Goal: Task Accomplishment & Management: Complete application form

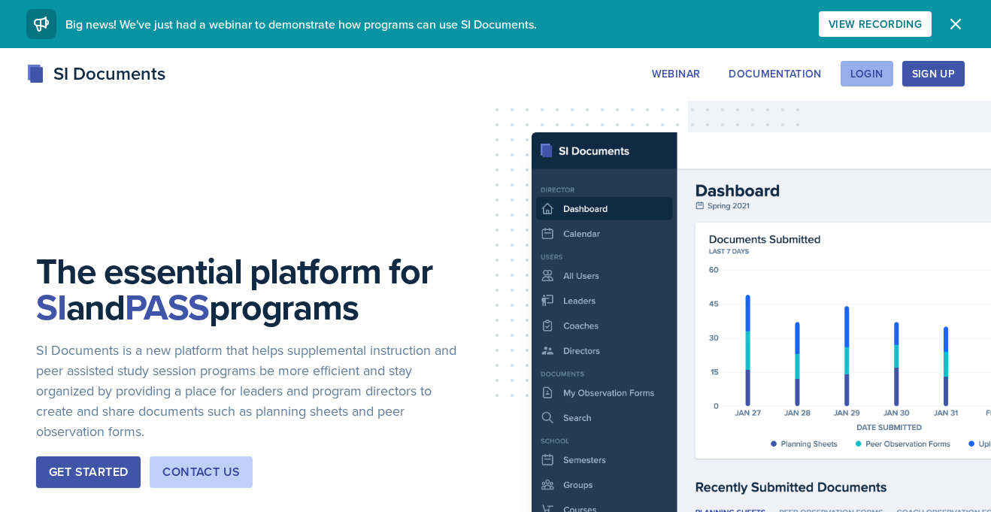
click at [847, 80] on button "Login" at bounding box center [866, 74] width 53 height 26
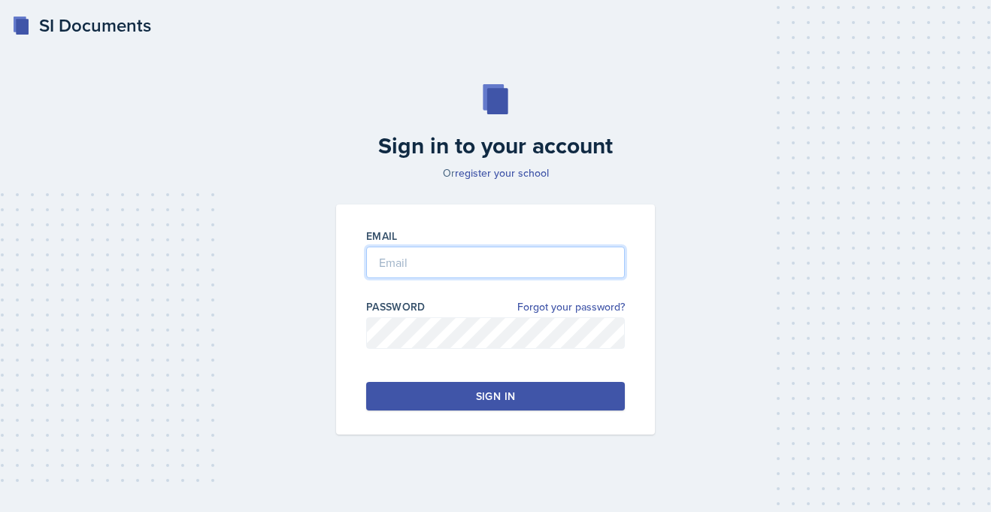
click at [441, 261] on input "email" at bounding box center [495, 263] width 259 height 32
type input "[PERSON_NAME][EMAIL_ADDRESS][PERSON_NAME][DOMAIN_NAME]"
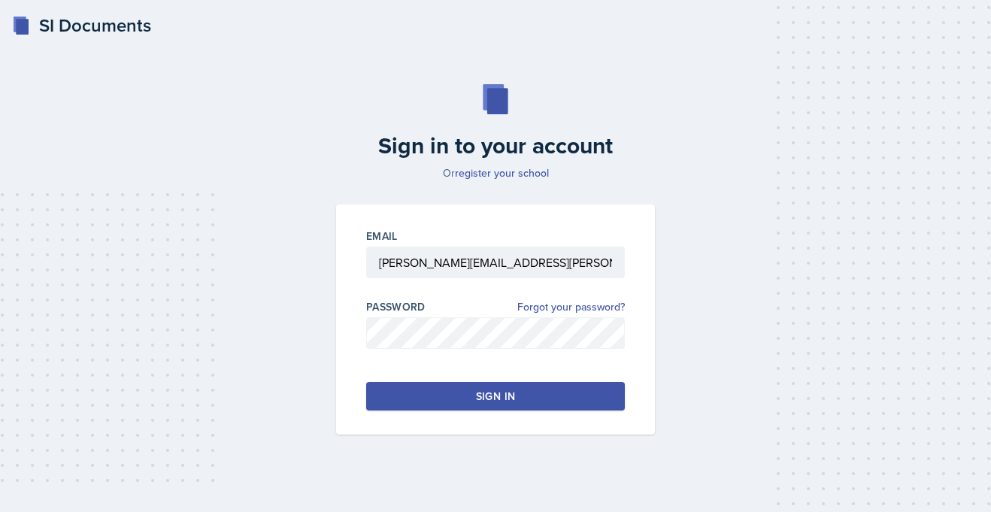
click at [452, 390] on button "Sign in" at bounding box center [495, 396] width 259 height 29
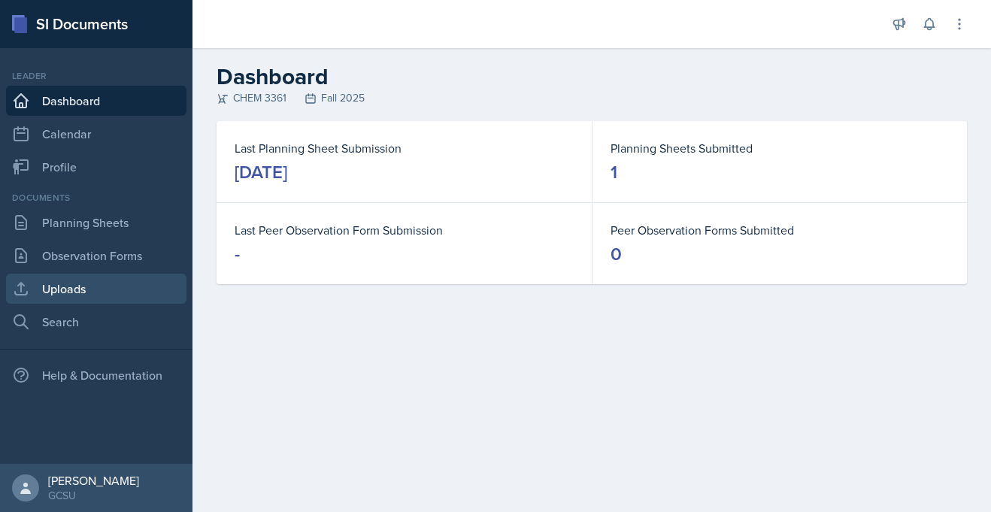
click at [69, 289] on link "Uploads" at bounding box center [96, 289] width 180 height 30
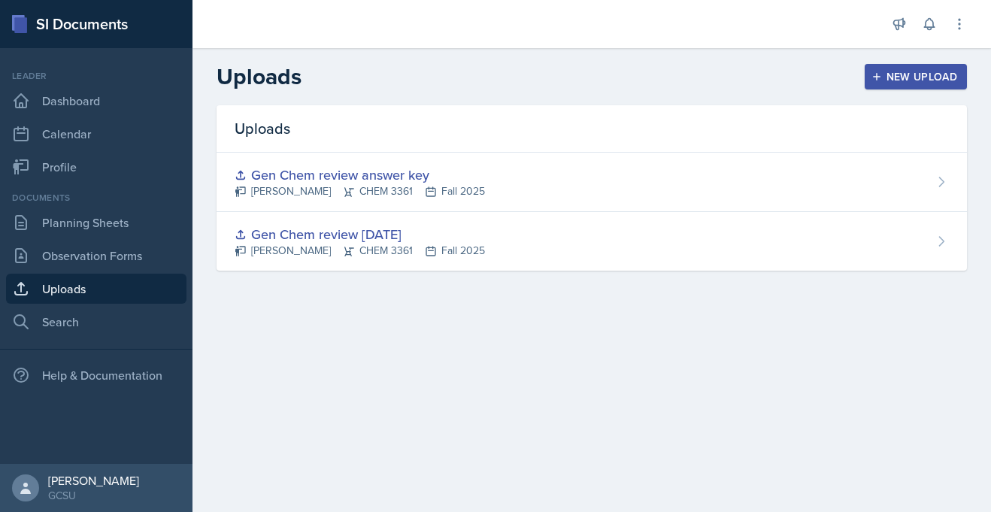
click at [897, 83] on div "New Upload" at bounding box center [915, 77] width 83 height 12
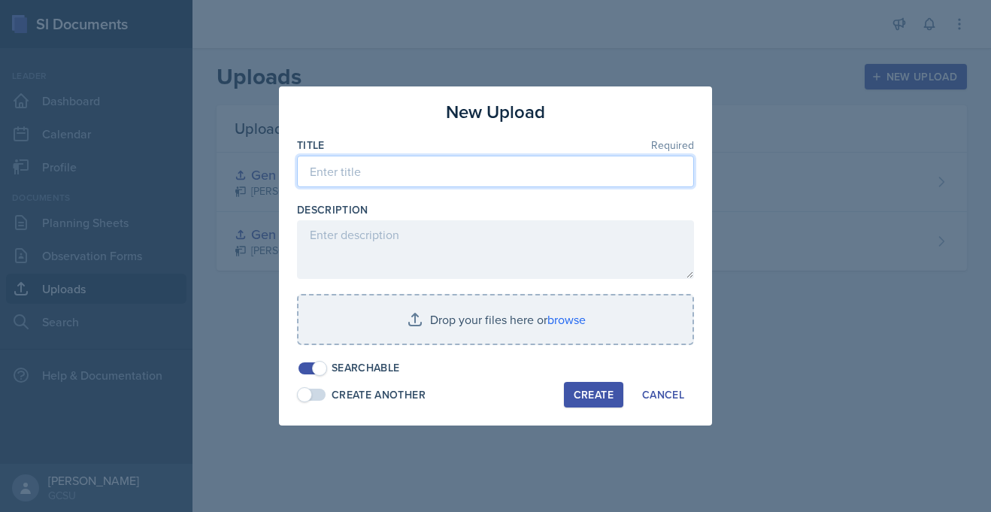
click at [468, 184] on input at bounding box center [495, 172] width 397 height 32
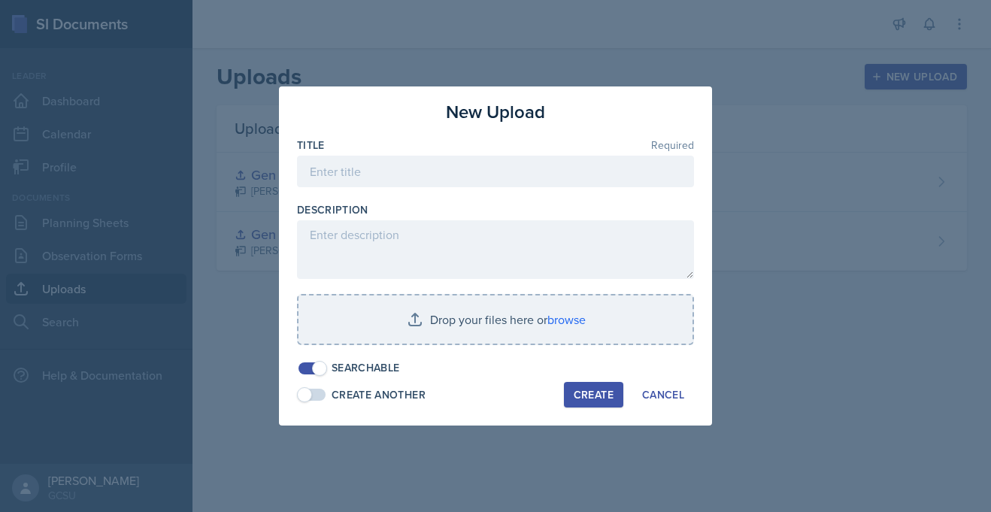
click at [267, 294] on div at bounding box center [495, 256] width 991 height 512
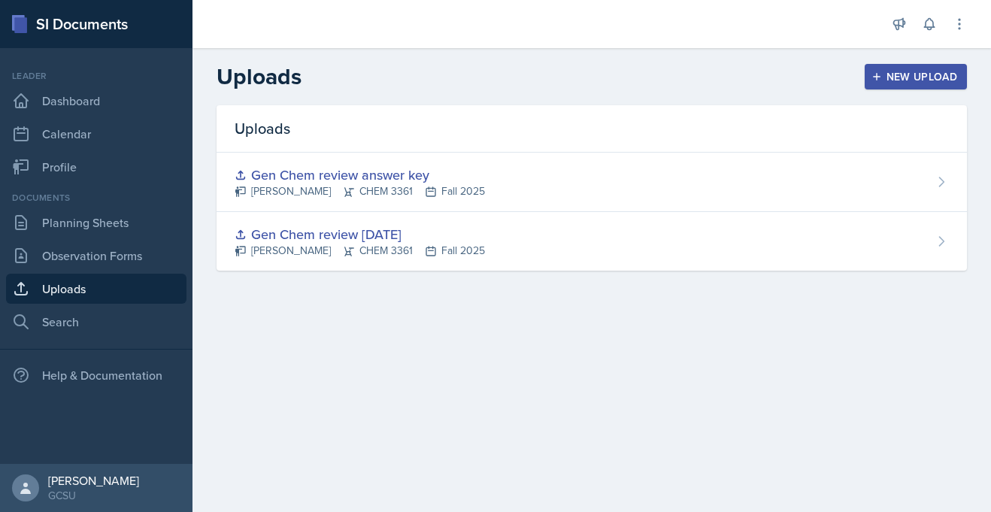
click at [934, 77] on div "New Upload" at bounding box center [915, 77] width 83 height 12
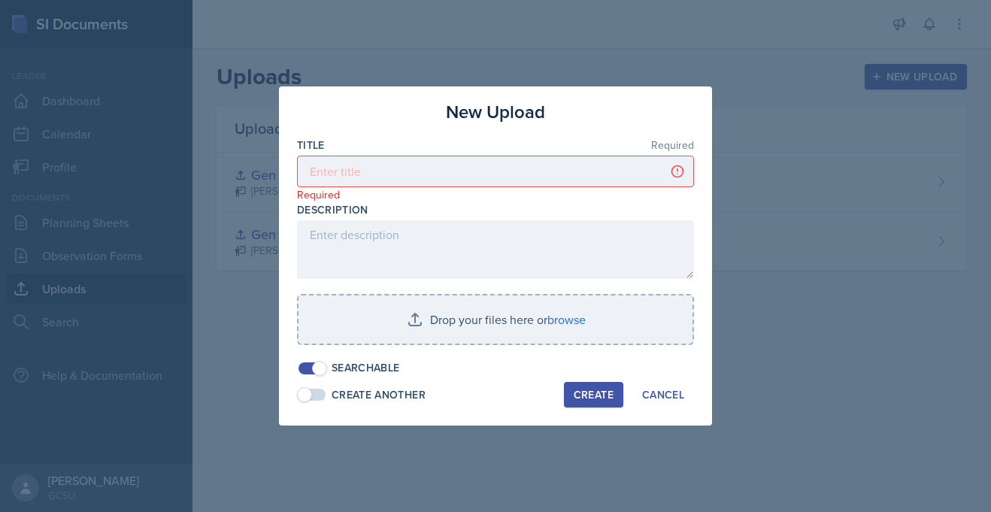
click at [411, 201] on p "Required" at bounding box center [495, 194] width 397 height 15
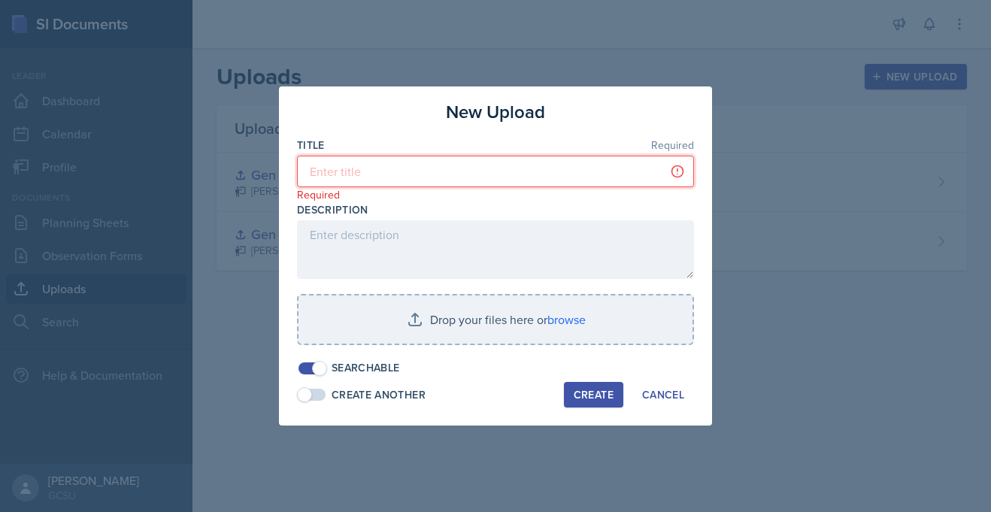
click at [407, 179] on input at bounding box center [495, 172] width 397 height 32
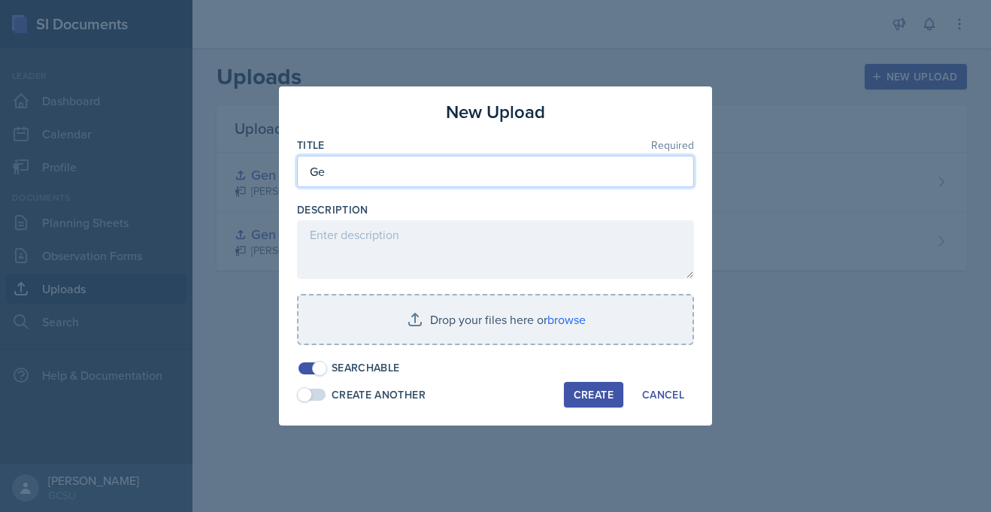
type input "G"
type input "Hybridization and atomic orbitals review"
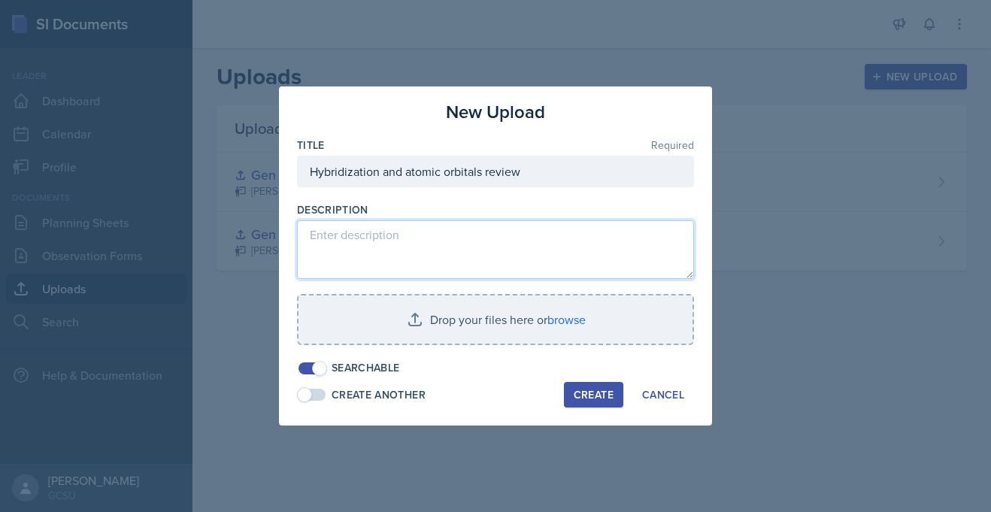
click at [309, 238] on textarea at bounding box center [495, 249] width 397 height 59
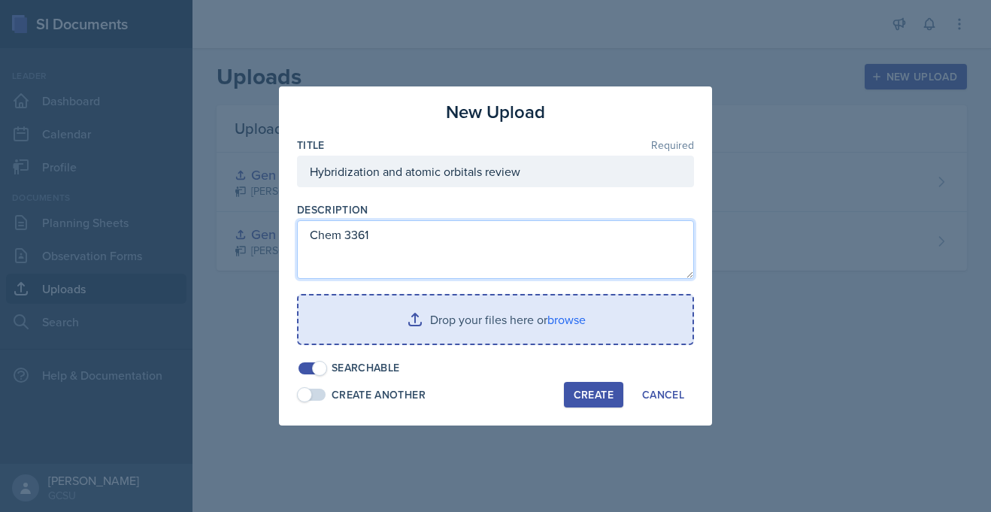
type textarea "Chem 3361"
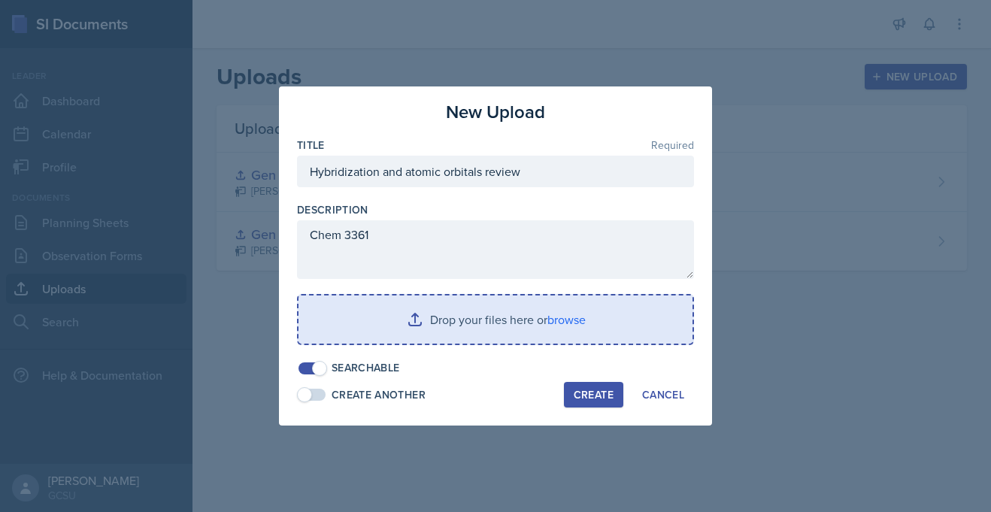
click at [433, 320] on input "file" at bounding box center [495, 319] width 394 height 48
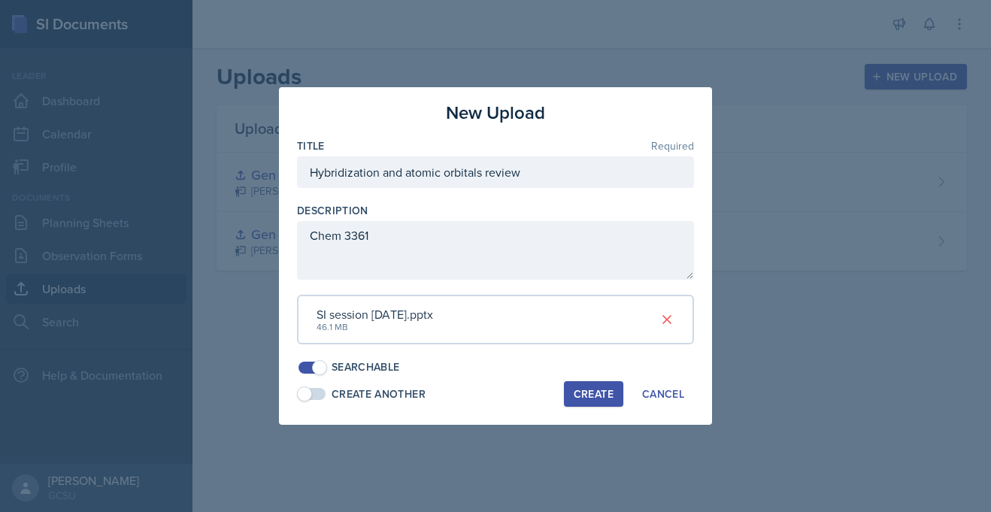
click at [595, 399] on div "Create" at bounding box center [594, 394] width 40 height 12
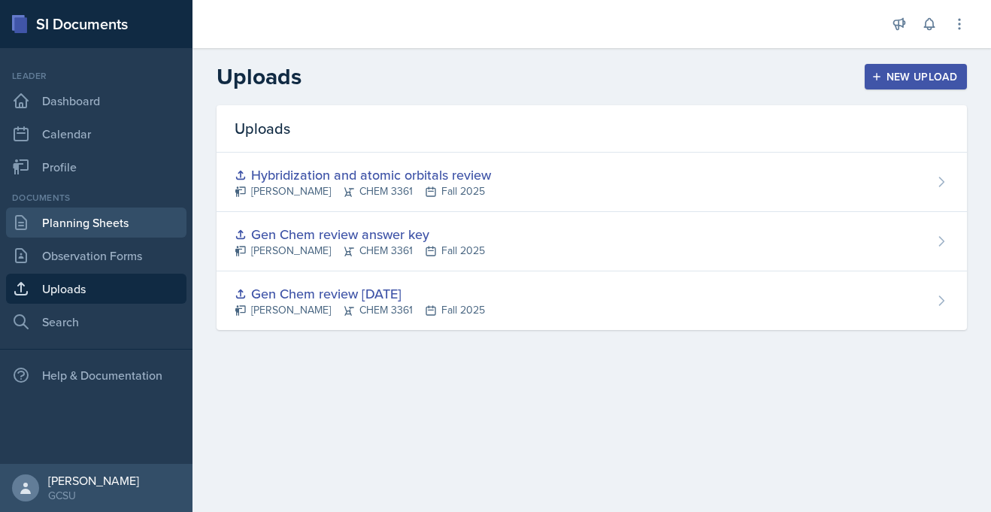
click at [86, 222] on link "Planning Sheets" at bounding box center [96, 222] width 180 height 30
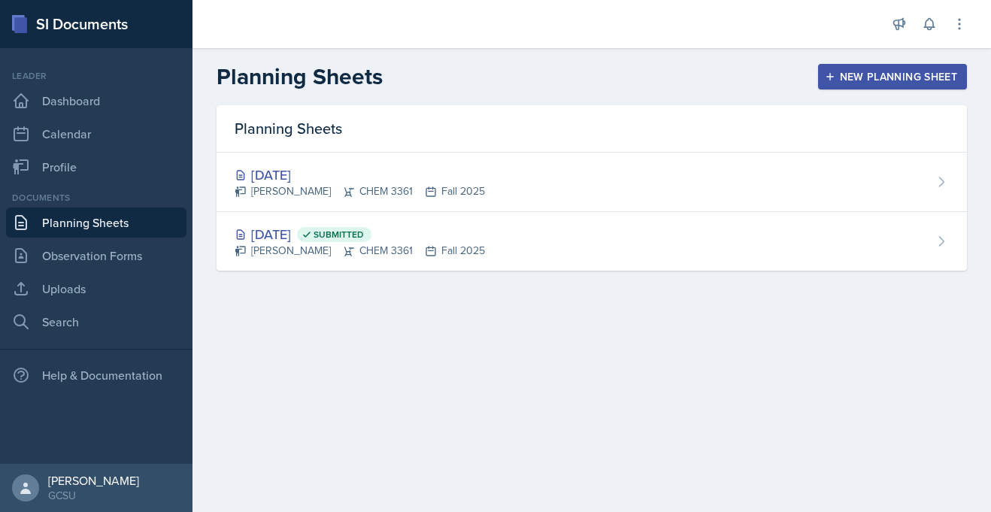
click at [830, 76] on icon "button" at bounding box center [830, 77] width 8 height 8
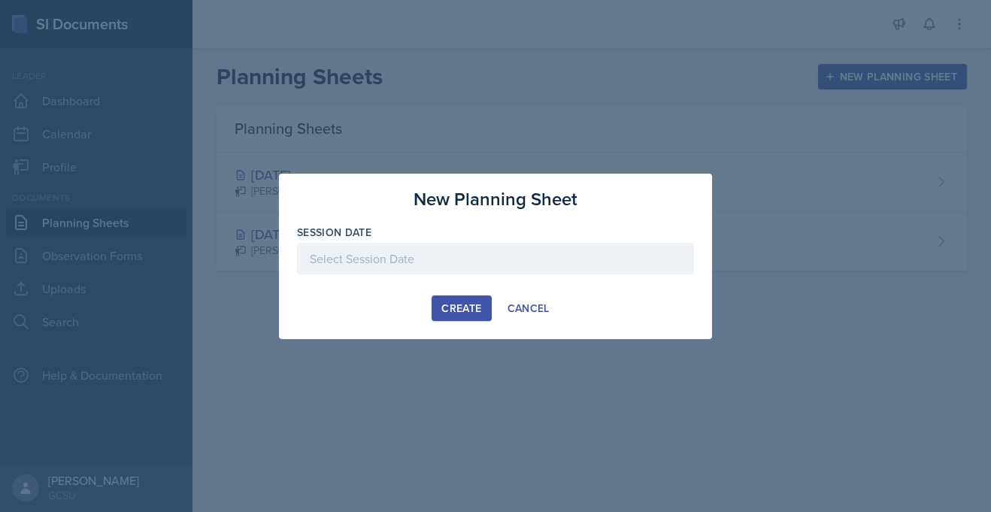
click at [459, 250] on div at bounding box center [495, 259] width 397 height 32
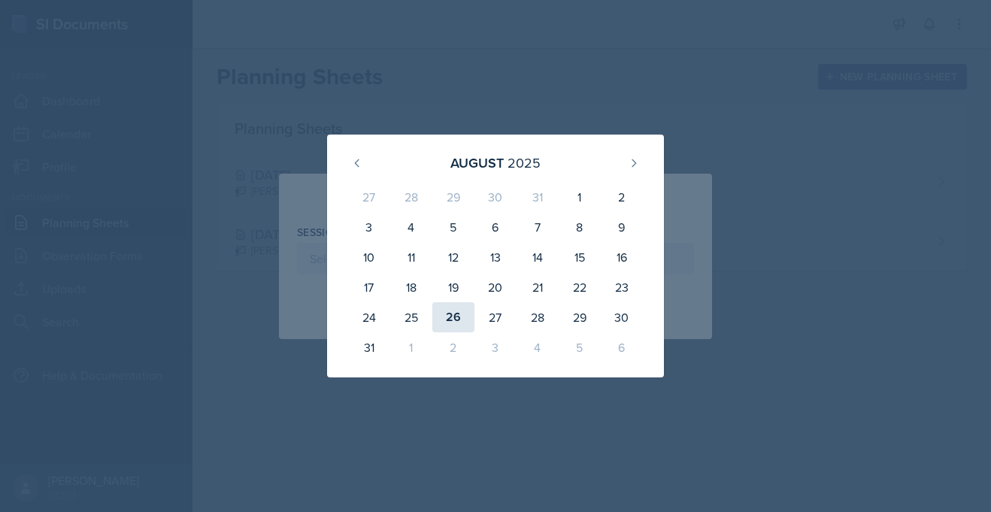
click at [440, 319] on div "26" at bounding box center [453, 317] width 42 height 30
type input "[DATE]"
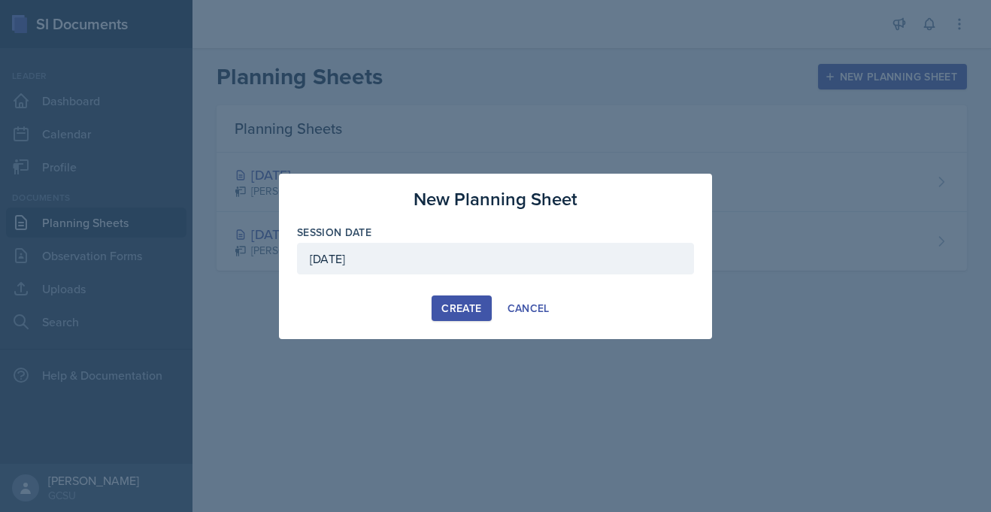
click at [448, 311] on div "Create" at bounding box center [461, 308] width 40 height 12
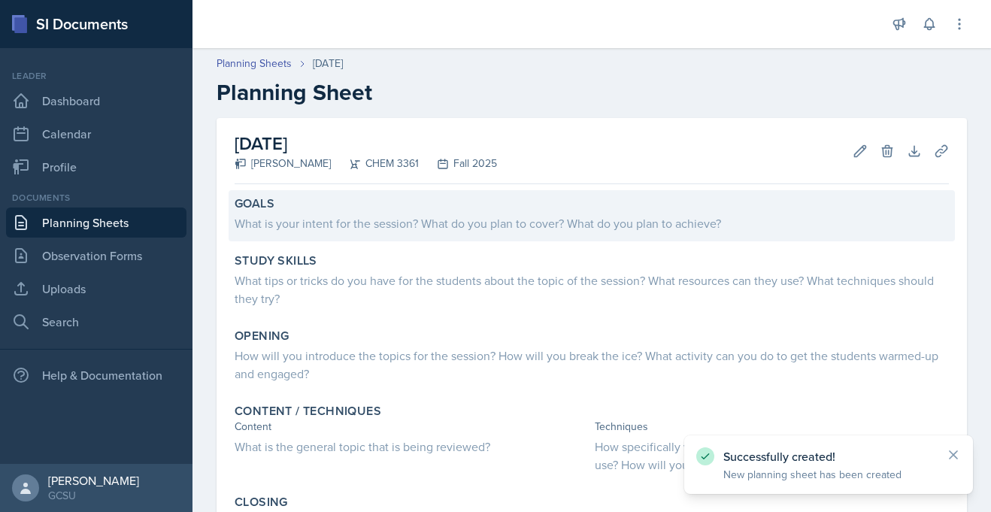
click at [296, 237] on div "Goals What is your intent for the session? What do you plan to cover? What do y…" at bounding box center [592, 215] width 726 height 51
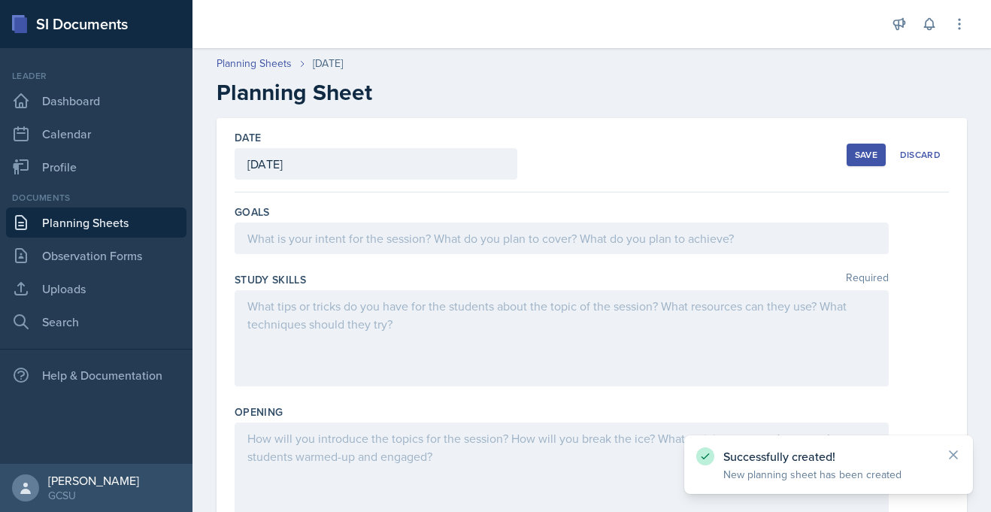
click at [298, 237] on div at bounding box center [562, 239] width 654 height 32
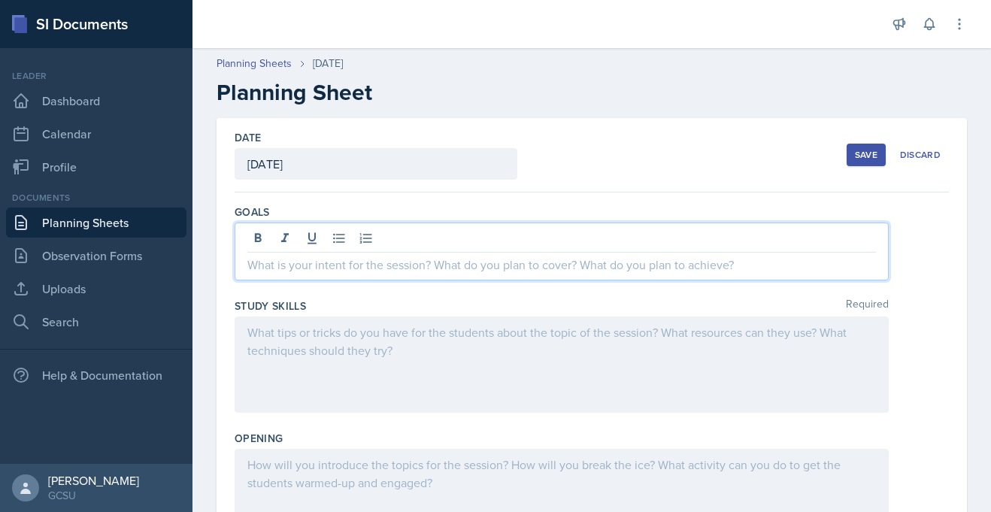
click at [304, 270] on p at bounding box center [561, 265] width 628 height 18
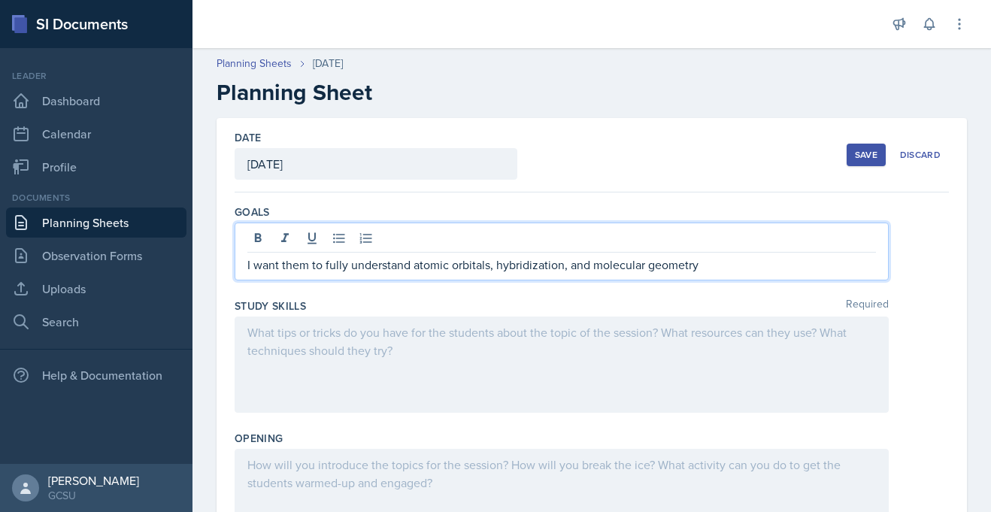
click at [268, 330] on div at bounding box center [562, 364] width 654 height 96
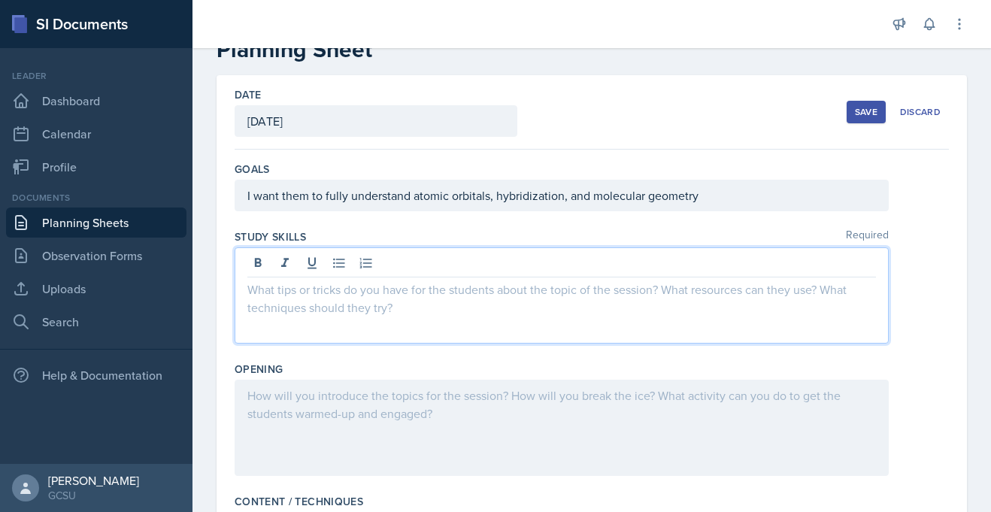
scroll to position [44, 0]
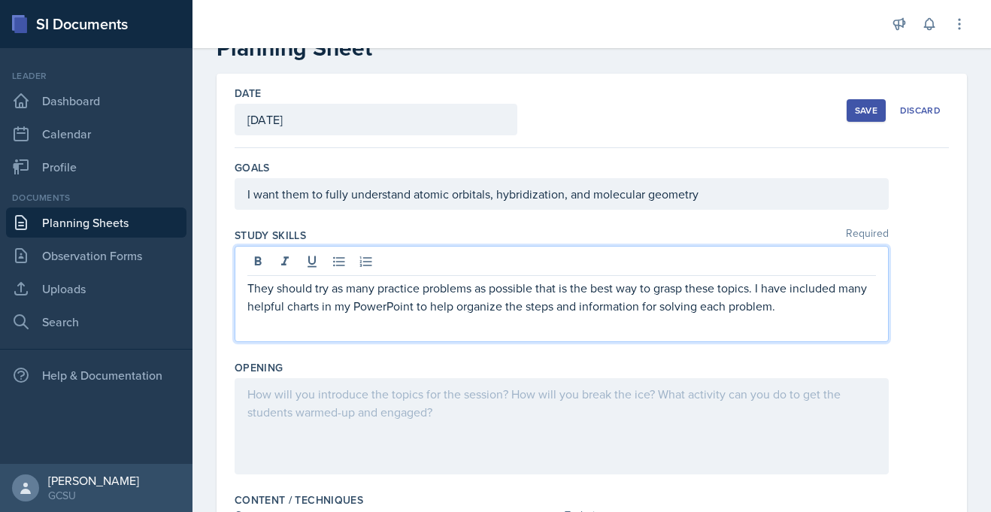
click at [295, 395] on div at bounding box center [562, 426] width 654 height 96
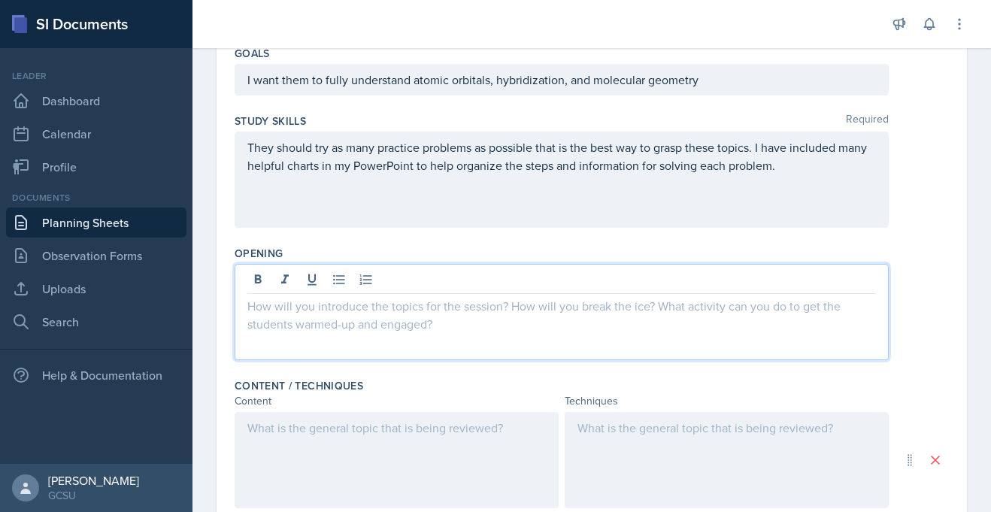
scroll to position [159, 0]
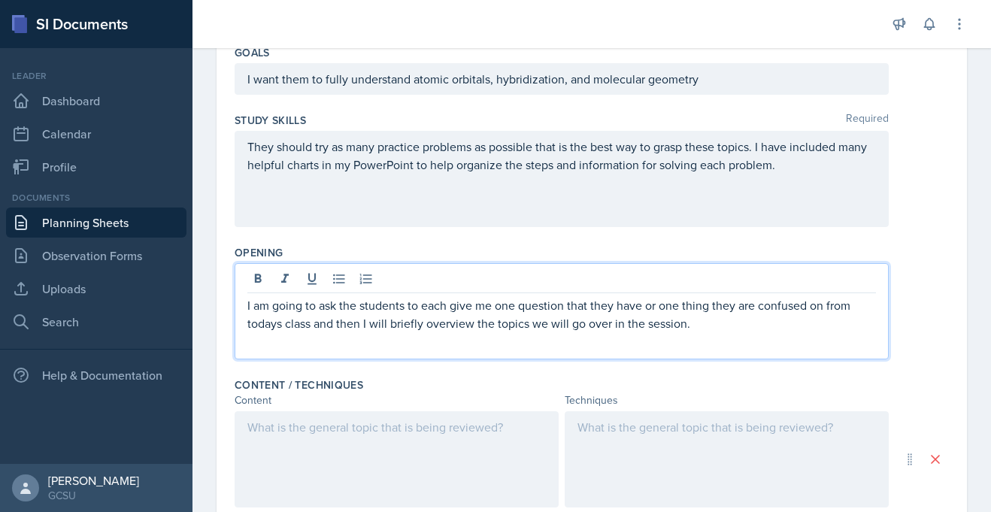
click at [262, 322] on p "I am going to ask the students to each give me one question that they have or o…" at bounding box center [561, 314] width 628 height 36
click at [278, 329] on p "I am going to ask the students to each give me one question that they have or o…" at bounding box center [561, 314] width 628 height 36
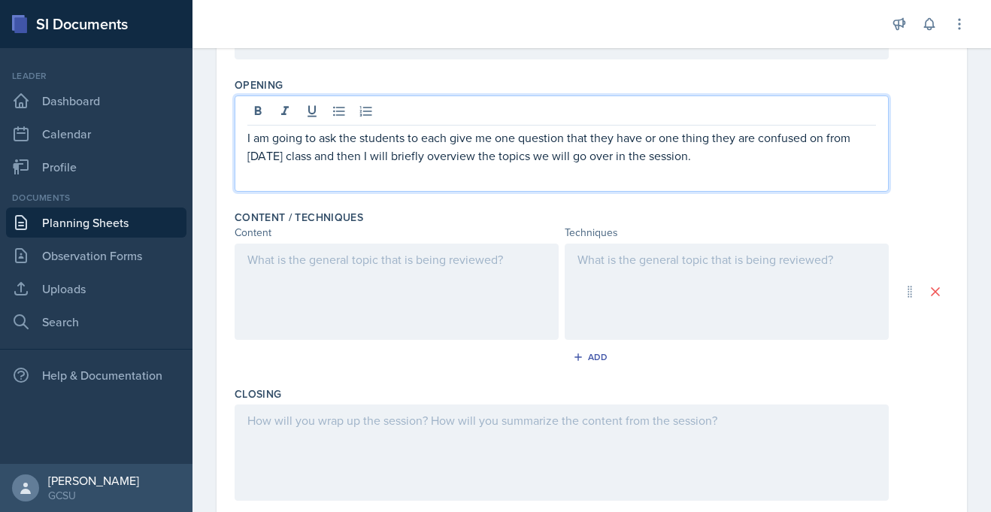
scroll to position [356, 0]
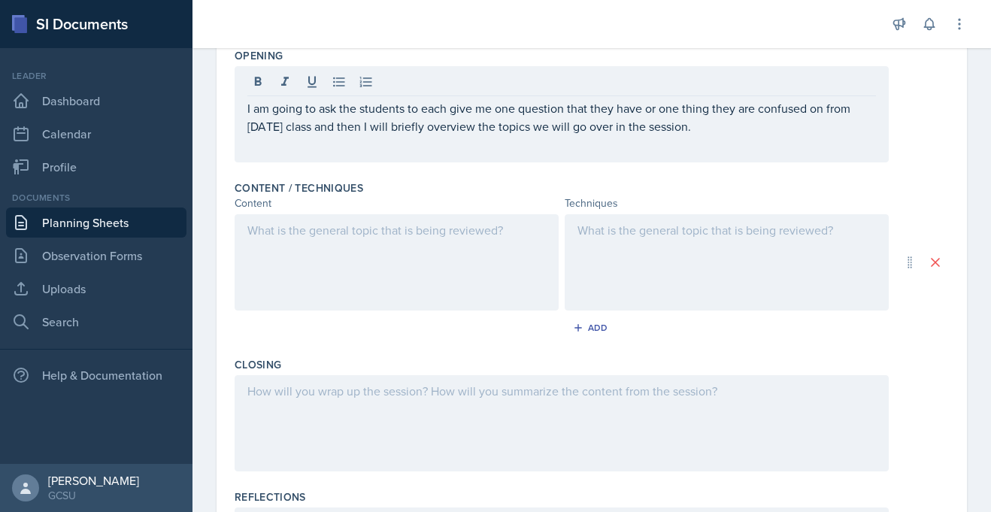
click at [314, 245] on div at bounding box center [397, 262] width 324 height 96
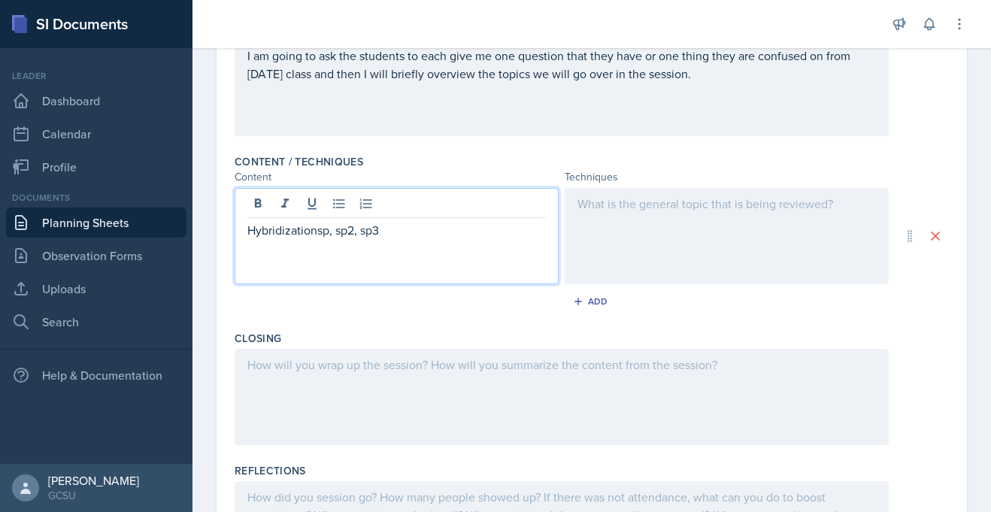
click at [316, 229] on p "Hybridizationsp, sp2, sp3" at bounding box center [396, 230] width 298 height 18
click at [385, 233] on p "Hybridization (sp, sp2, sp3" at bounding box center [396, 230] width 298 height 18
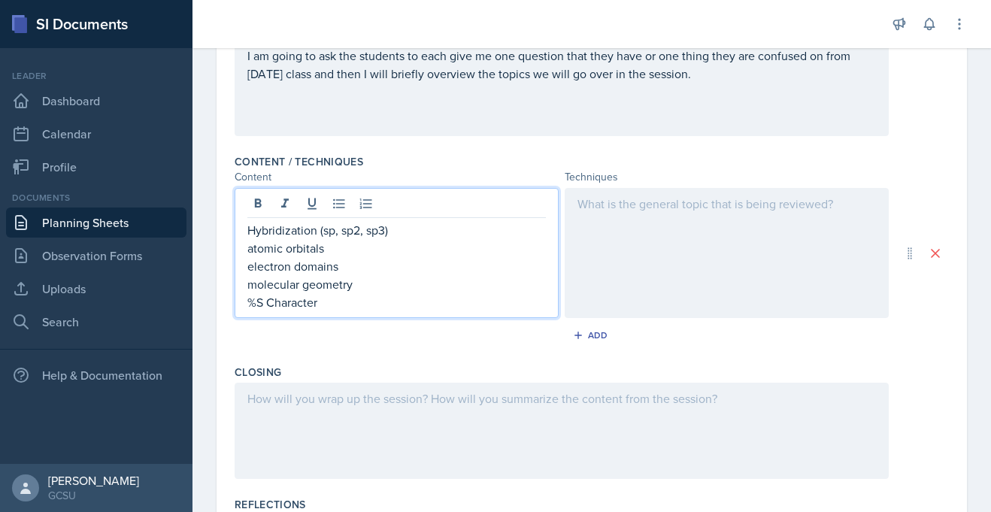
click at [641, 199] on div at bounding box center [727, 253] width 324 height 130
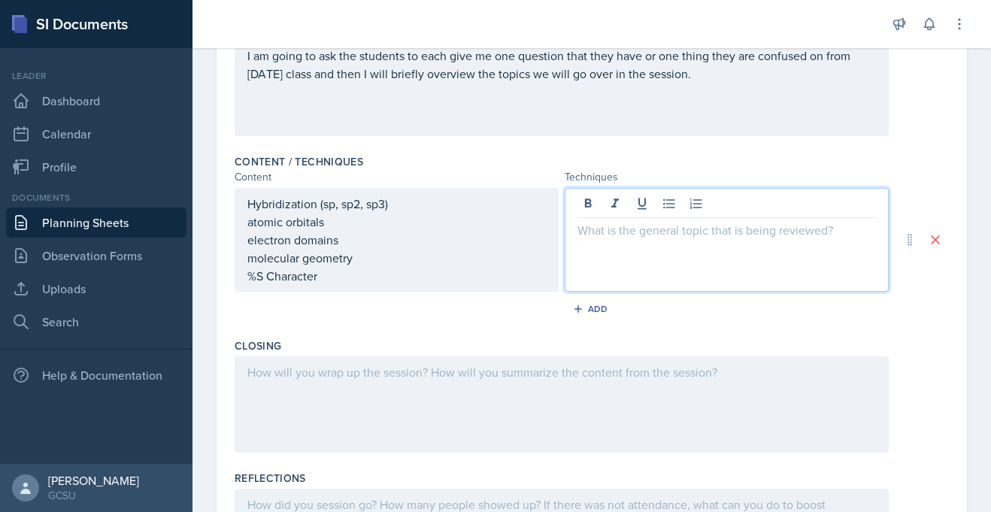
click at [609, 237] on p at bounding box center [726, 230] width 298 height 18
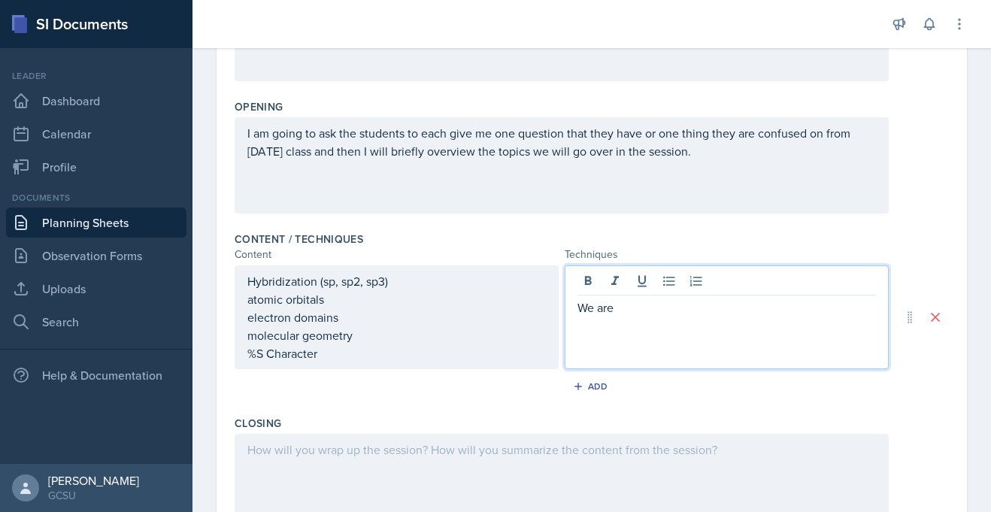
scroll to position [310, 0]
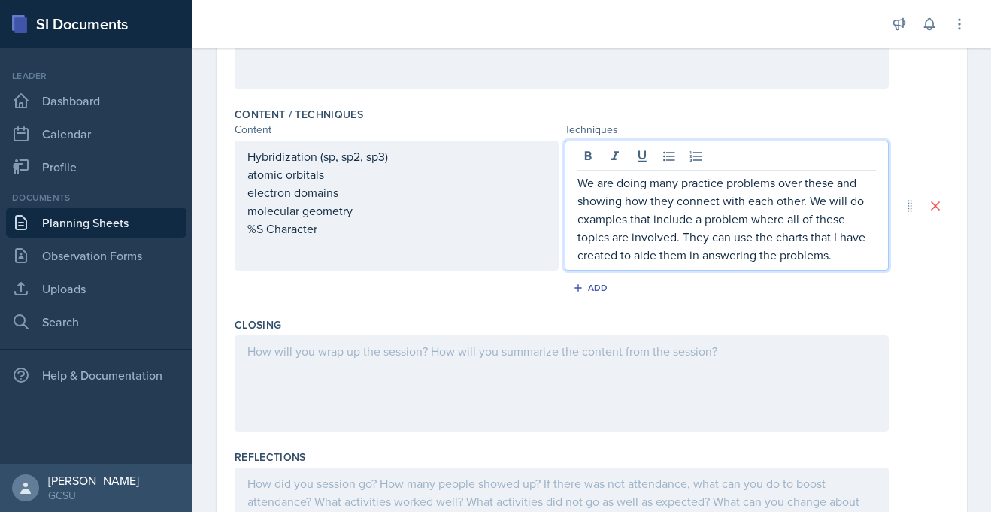
click at [386, 360] on div at bounding box center [562, 383] width 654 height 96
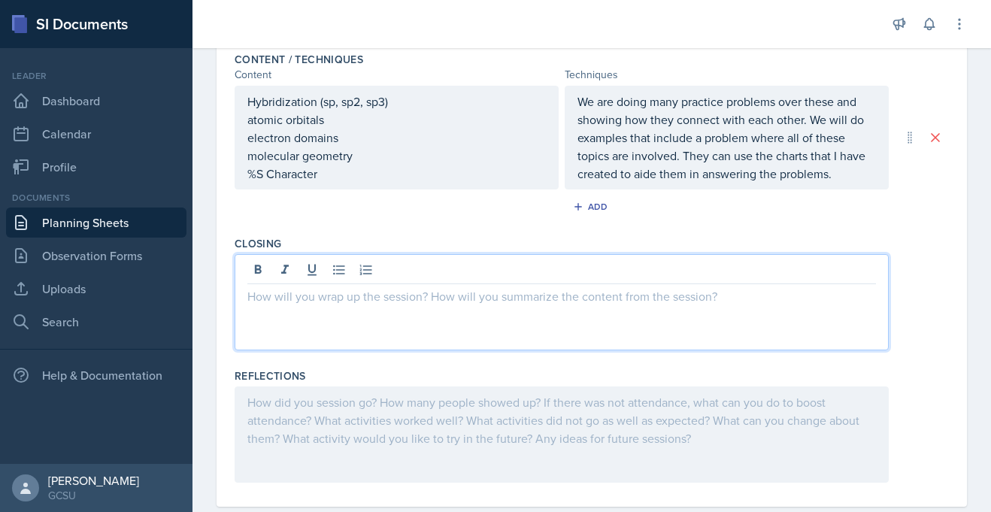
scroll to position [504, 0]
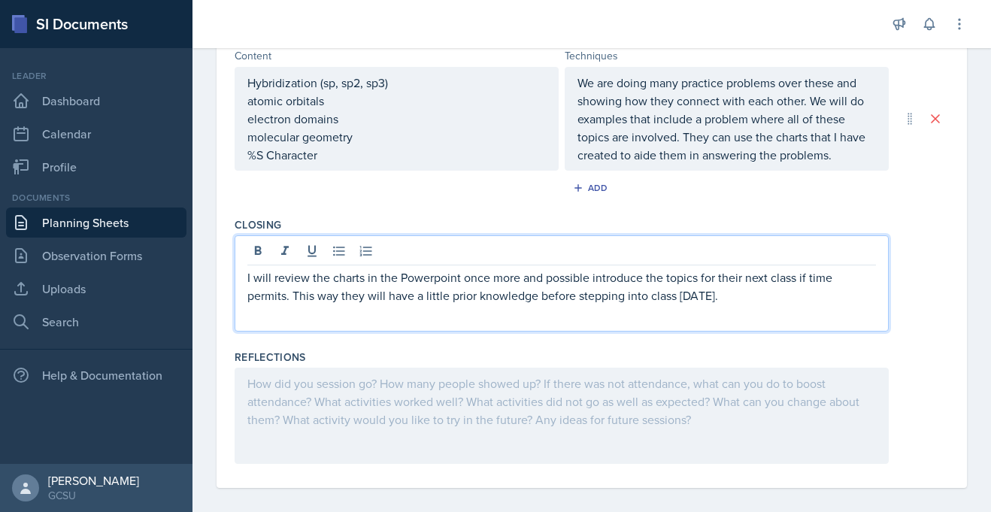
click at [439, 283] on p "I will review the charts in the Powerpoint once more and possible introduce the…" at bounding box center [561, 286] width 628 height 36
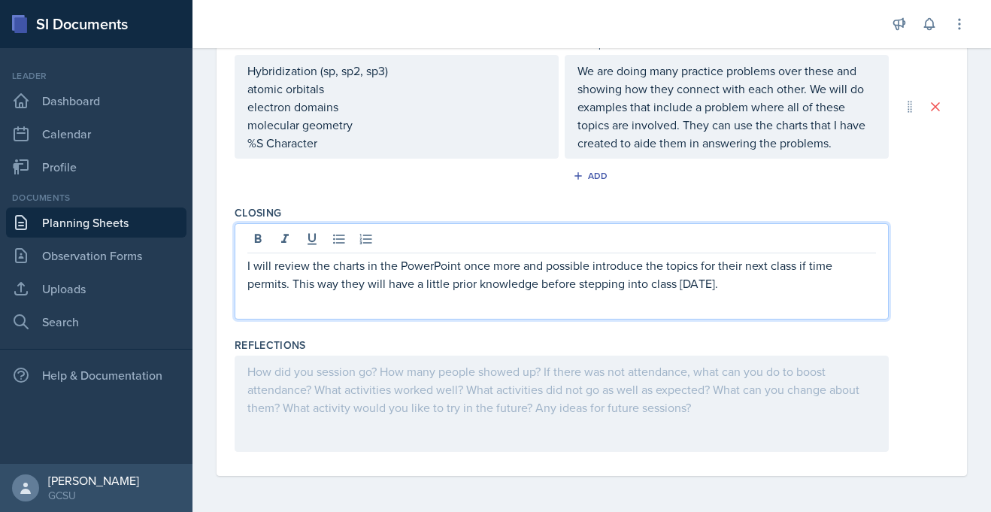
click at [362, 395] on div at bounding box center [562, 404] width 654 height 96
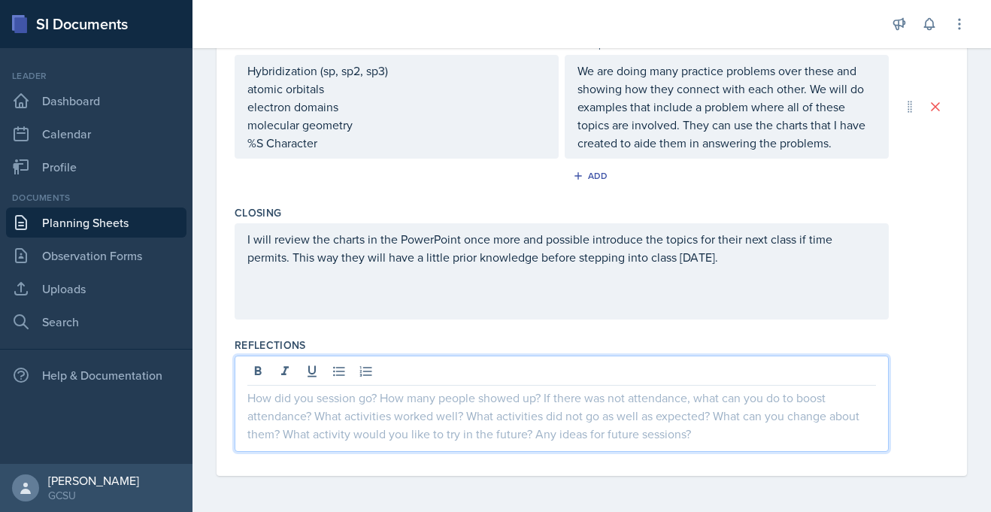
click at [220, 301] on div "Date [DATE] [DATE] 27 28 29 30 31 1 2 3 4 5 6 7 8 9 10 11 12 13 14 15 16 17 18 …" at bounding box center [591, 39] width 750 height 874
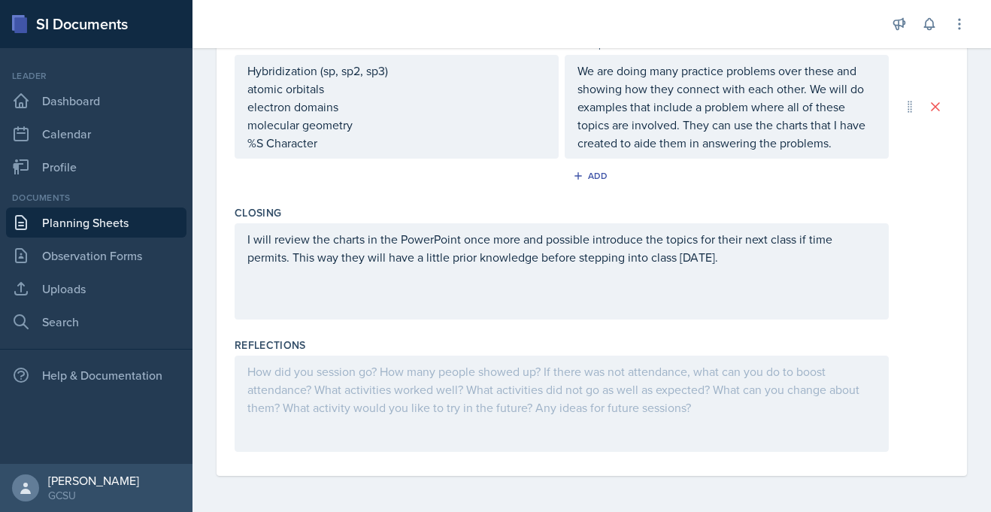
scroll to position [0, 0]
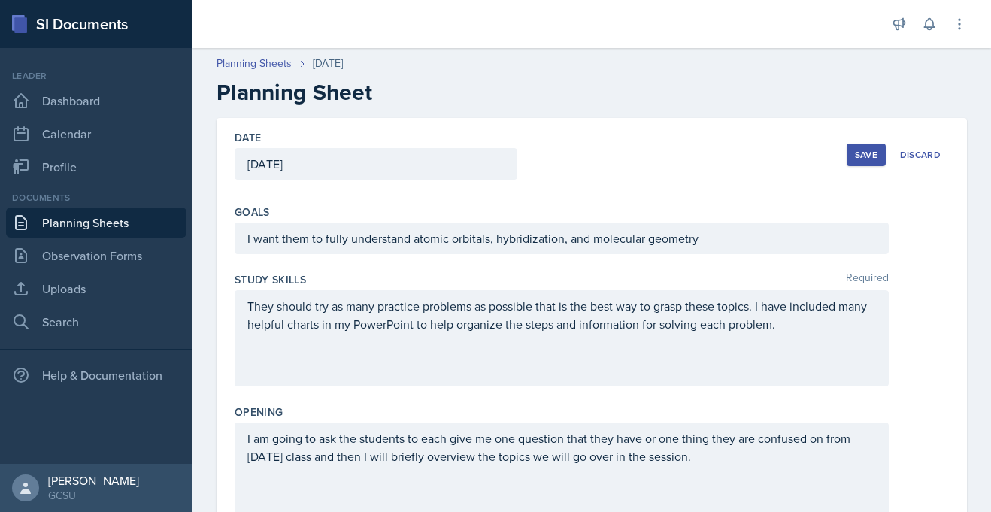
click at [851, 150] on button "Save" at bounding box center [865, 155] width 39 height 23
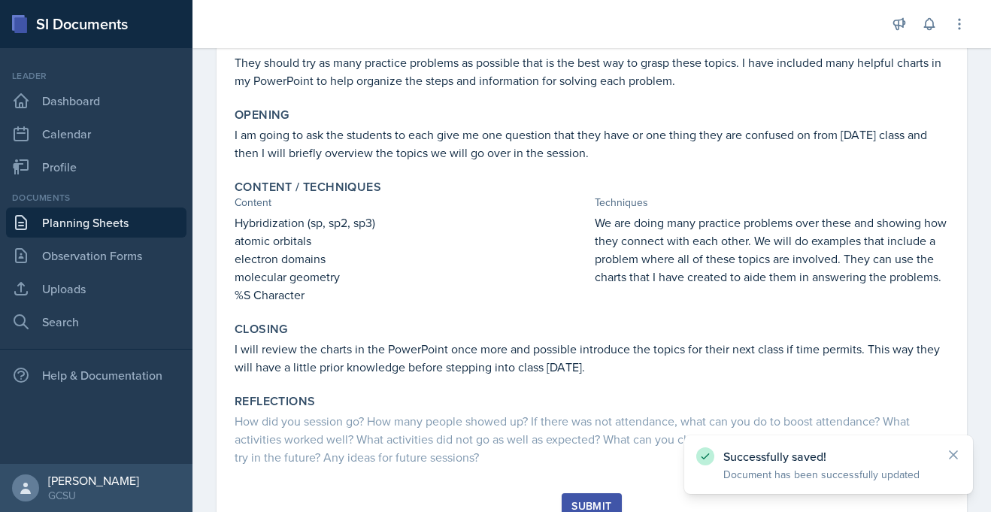
scroll to position [276, 0]
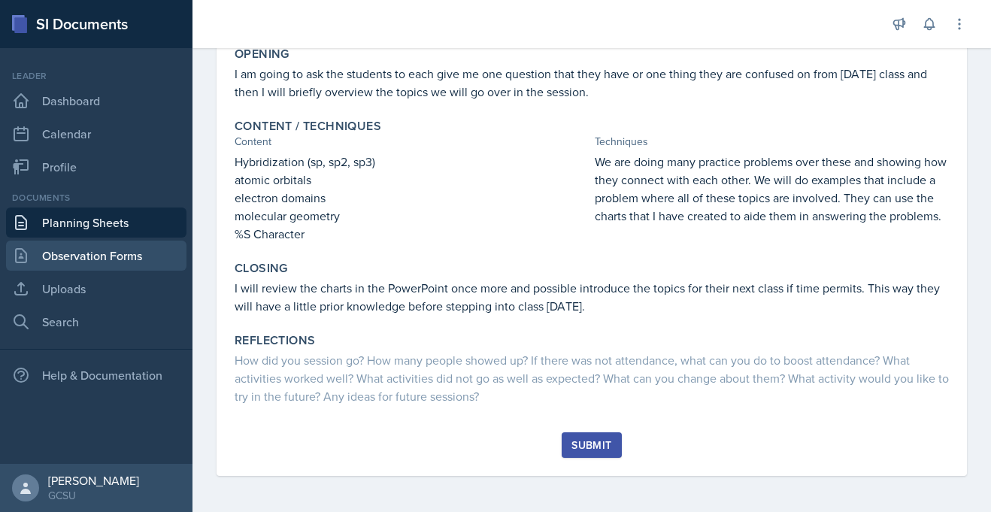
click at [95, 259] on link "Observation Forms" at bounding box center [96, 256] width 180 height 30
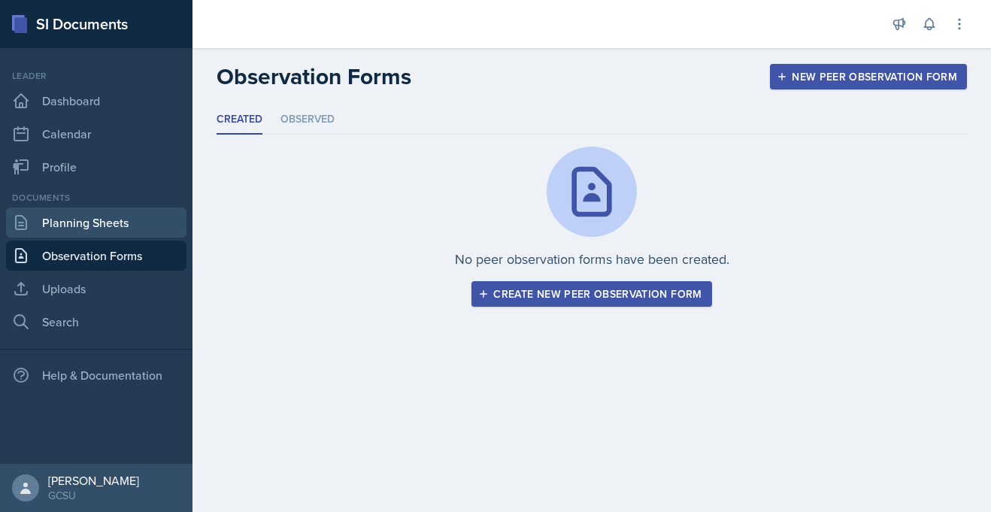
click at [86, 229] on link "Planning Sheets" at bounding box center [96, 222] width 180 height 30
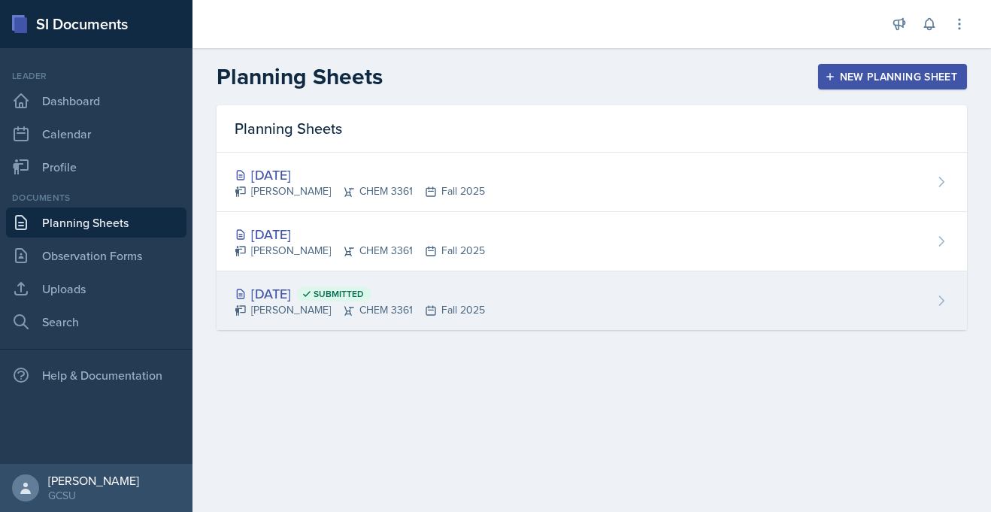
click at [362, 326] on div "[DATE] Submitted [PERSON_NAME] CHEM 3361 Fall 2025" at bounding box center [591, 300] width 750 height 59
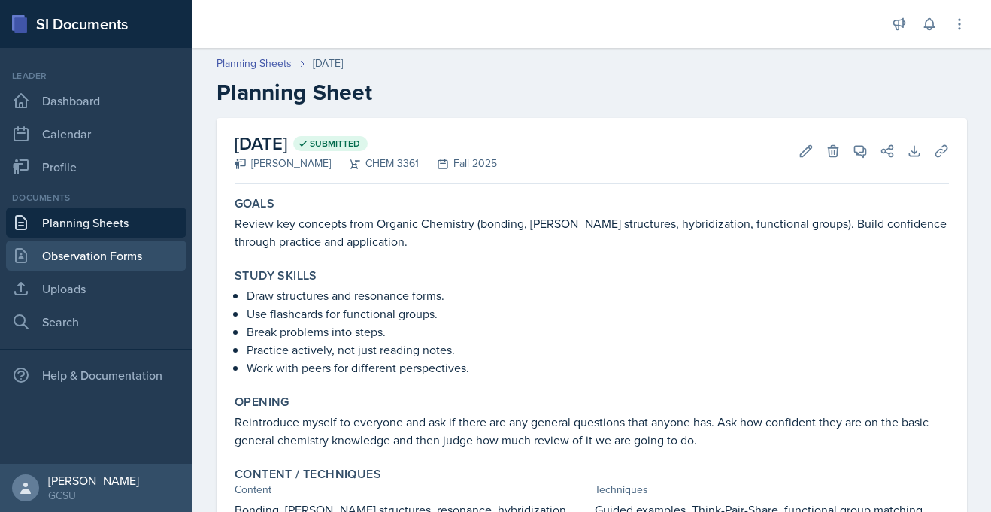
click at [119, 251] on link "Observation Forms" at bounding box center [96, 256] width 180 height 30
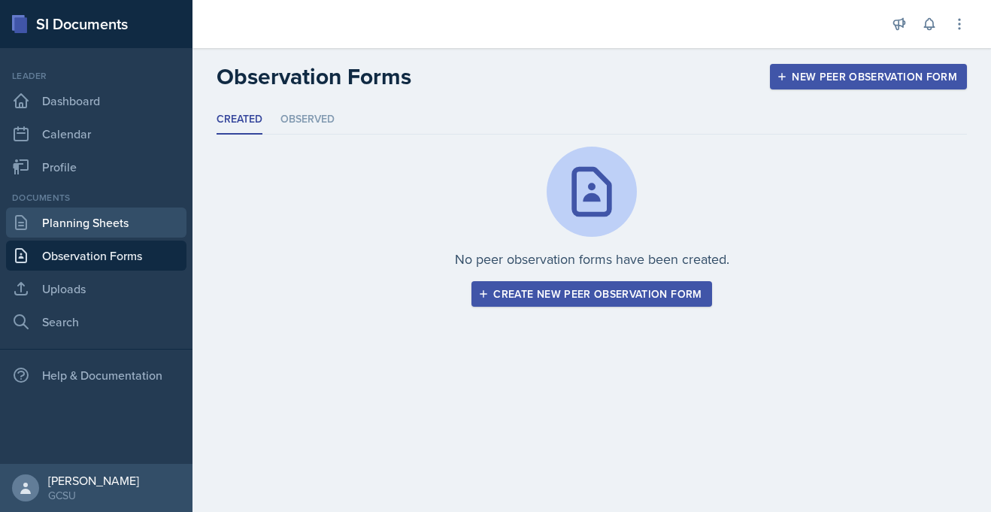
click at [118, 224] on link "Planning Sheets" at bounding box center [96, 222] width 180 height 30
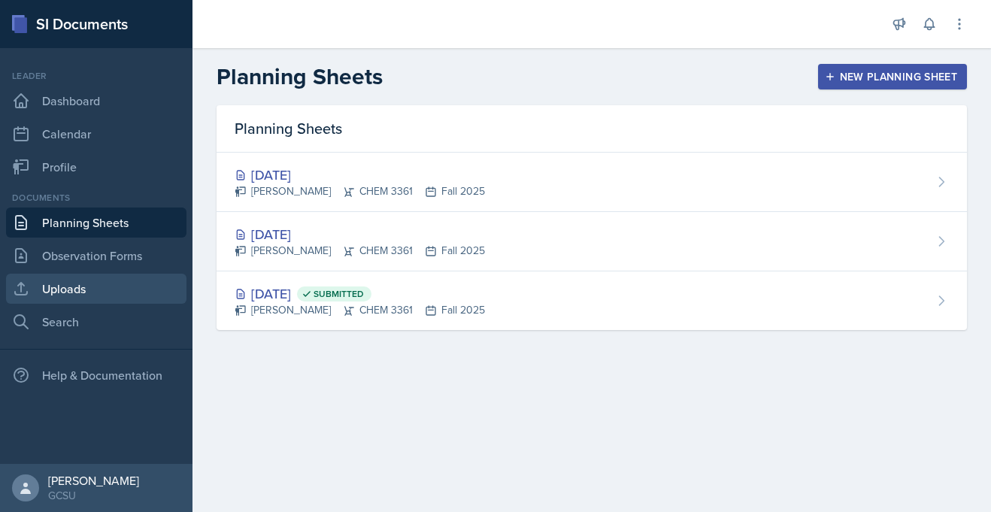
click at [101, 277] on link "Uploads" at bounding box center [96, 289] width 180 height 30
